Goal: Task Accomplishment & Management: Manage account settings

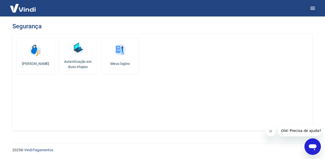
click at [315, 9] on icon "button" at bounding box center [313, 8] width 6 height 6
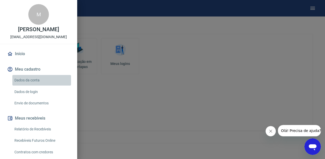
click at [38, 80] on link "Dados da conta" at bounding box center [41, 80] width 59 height 11
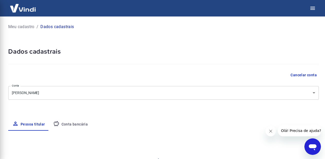
select select "SC"
select select "business"
click at [30, 28] on p "Meu cadastro" at bounding box center [21, 27] width 26 height 6
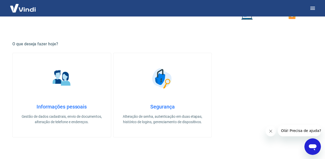
scroll to position [170, 0]
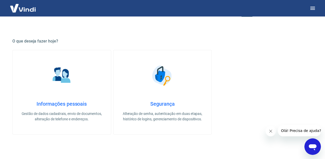
click at [54, 102] on h4 "Informações pessoais" at bounding box center [62, 104] width 82 height 6
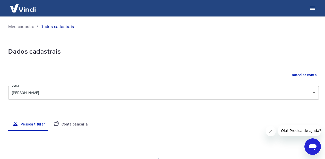
select select "SC"
select select "business"
click at [311, 9] on icon "button" at bounding box center [313, 8] width 6 height 6
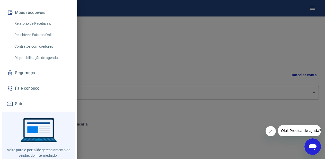
scroll to position [120, 0]
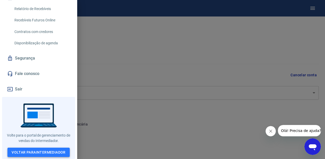
click at [47, 153] on link "Voltar para Intermediador" at bounding box center [38, 153] width 62 height 10
